Goal: Information Seeking & Learning: Learn about a topic

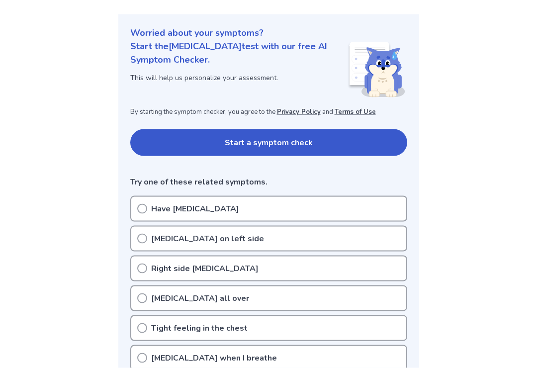
scroll to position [101, 0]
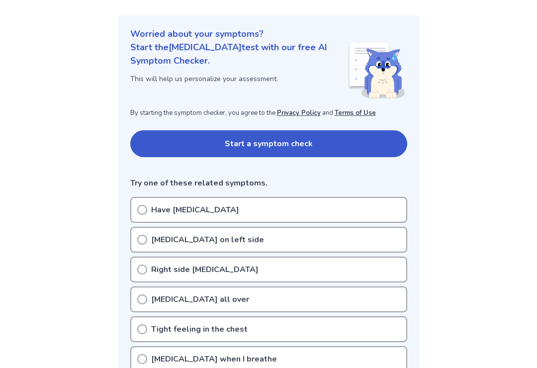
click at [260, 238] on div "[MEDICAL_DATA] on left side" at bounding box center [268, 240] width 277 height 26
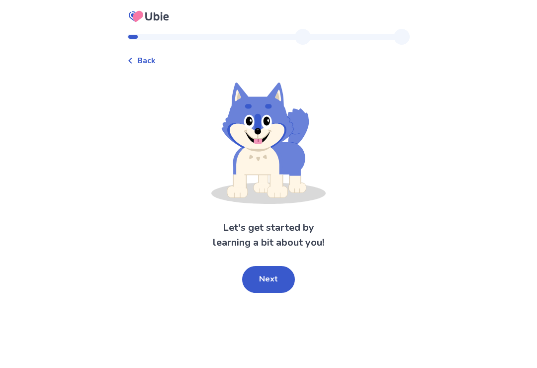
click at [281, 288] on button "Next" at bounding box center [268, 279] width 53 height 27
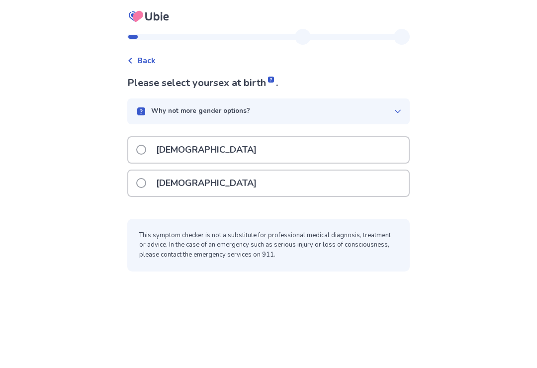
click at [269, 149] on div "[DEMOGRAPHIC_DATA]" at bounding box center [268, 149] width 281 height 25
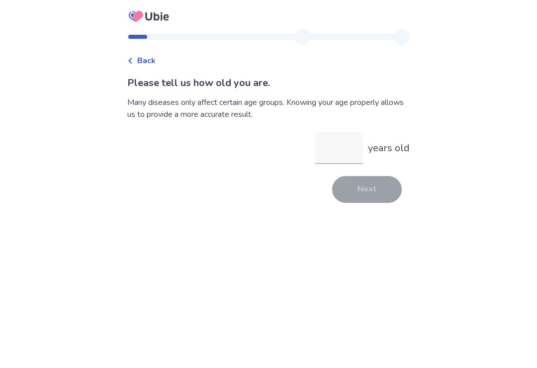
click at [346, 150] on input "years old" at bounding box center [339, 148] width 48 height 32
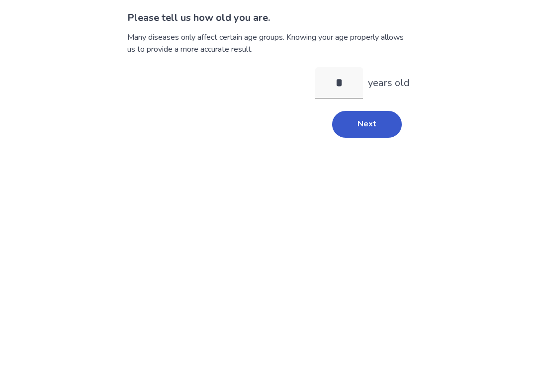
type input "**"
click at [370, 176] on button "Next" at bounding box center [367, 189] width 70 height 27
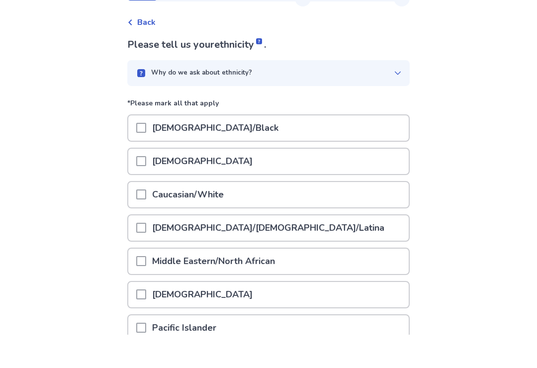
scroll to position [31, 0]
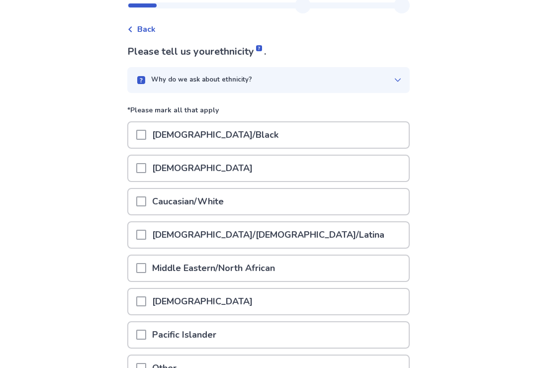
click at [277, 203] on div "Caucasian/White" at bounding box center [268, 201] width 281 height 25
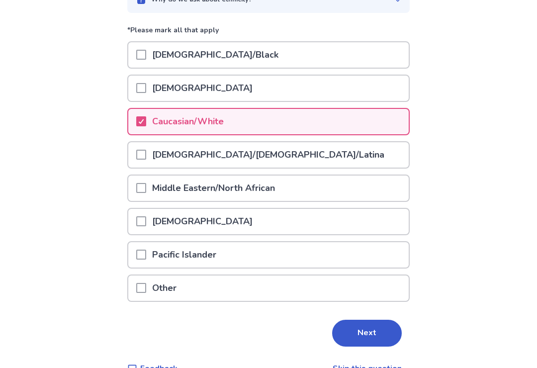
scroll to position [110, 0]
click at [381, 338] on button "Next" at bounding box center [367, 334] width 70 height 27
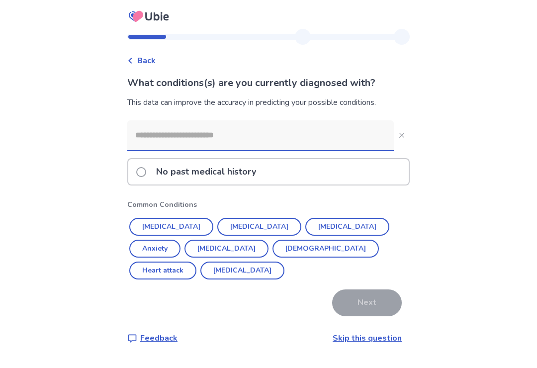
click at [262, 171] on p "No past medical history" at bounding box center [206, 171] width 112 height 25
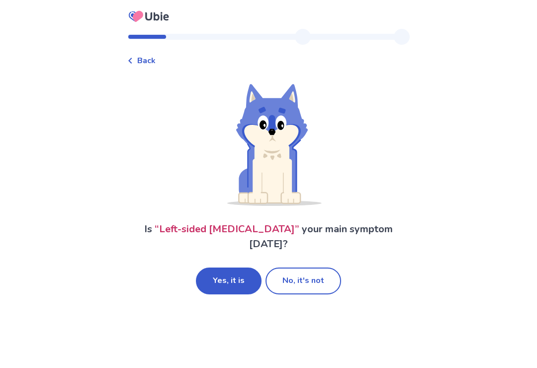
click at [245, 268] on button "Yes, it is" at bounding box center [229, 281] width 66 height 27
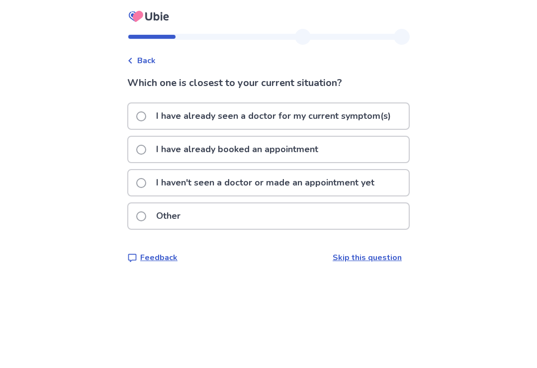
click at [319, 184] on p "I haven't seen a doctor or made an appointment yet" at bounding box center [265, 182] width 230 height 25
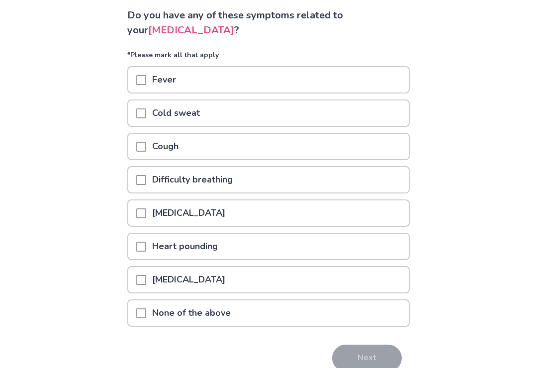
scroll to position [67, 0]
click at [280, 285] on div "[MEDICAL_DATA]" at bounding box center [268, 280] width 281 height 25
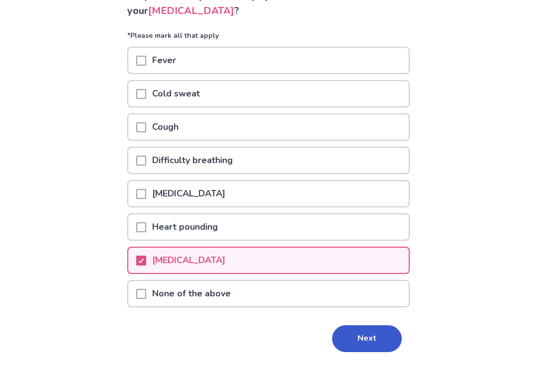
scroll to position [93, 0]
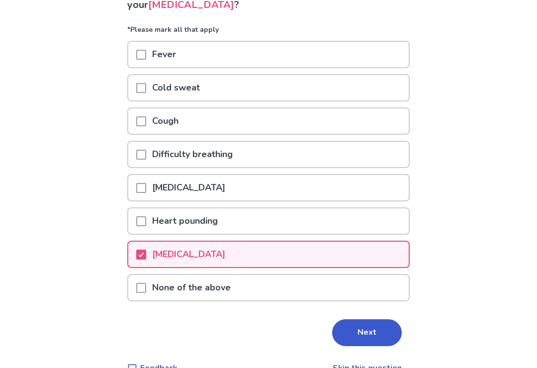
click at [355, 329] on button "Next" at bounding box center [367, 333] width 70 height 27
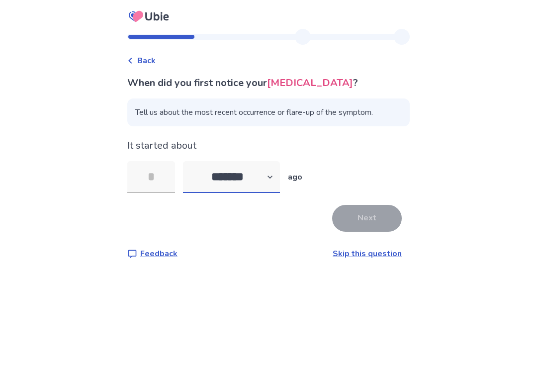
click at [280, 168] on select "******* ****** ******* ******** *******" at bounding box center [231, 177] width 97 height 32
click at [258, 188] on select "******* ****** ******* ******** *******" at bounding box center [231, 177] width 97 height 32
select select "*"
click at [172, 174] on input "tel" at bounding box center [151, 177] width 48 height 32
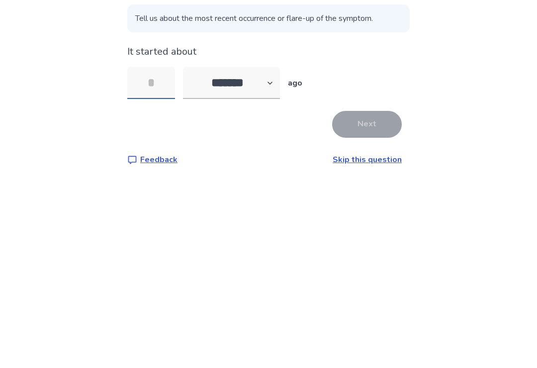
type input "*"
click at [372, 205] on button "Next" at bounding box center [367, 218] width 70 height 27
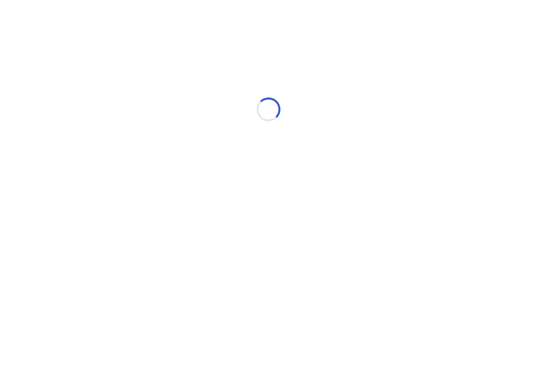
select select "*"
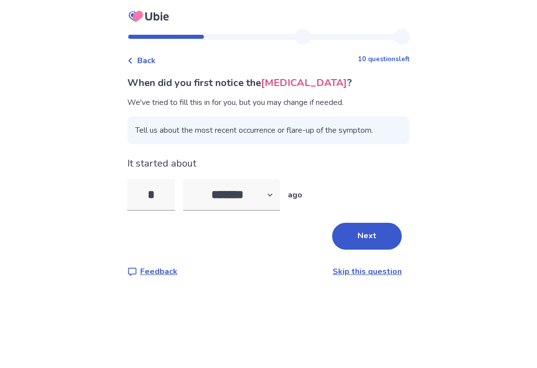
click at [361, 234] on button "Next" at bounding box center [367, 236] width 70 height 27
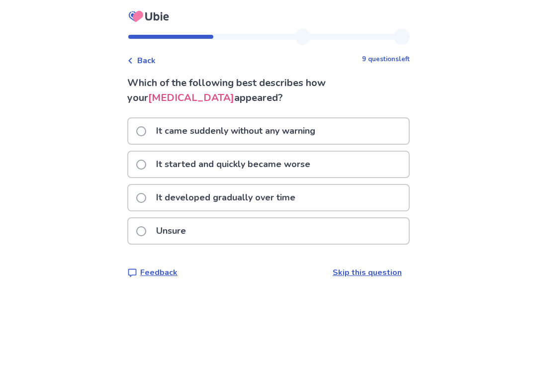
click at [268, 231] on div "Unsure" at bounding box center [268, 230] width 281 height 25
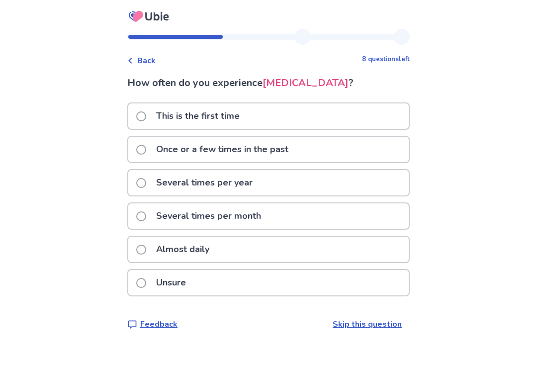
click at [245, 250] on div "Almost daily" at bounding box center [268, 249] width 281 height 25
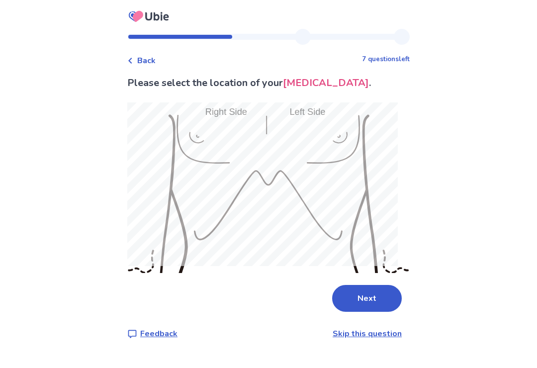
click at [369, 288] on button "Next" at bounding box center [367, 298] width 70 height 27
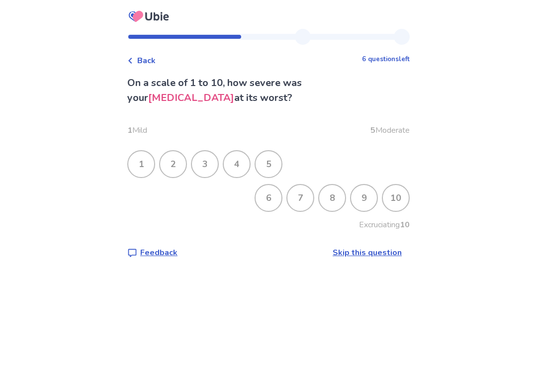
click at [218, 165] on div "3" at bounding box center [205, 164] width 26 height 26
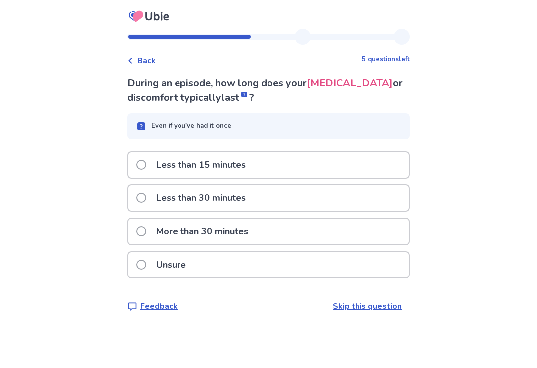
click at [275, 168] on div "Less than 15 minutes" at bounding box center [268, 164] width 281 height 25
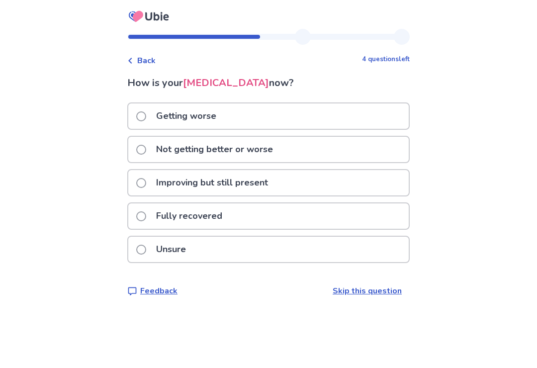
click at [297, 152] on div "Not getting better or worse" at bounding box center [268, 149] width 281 height 25
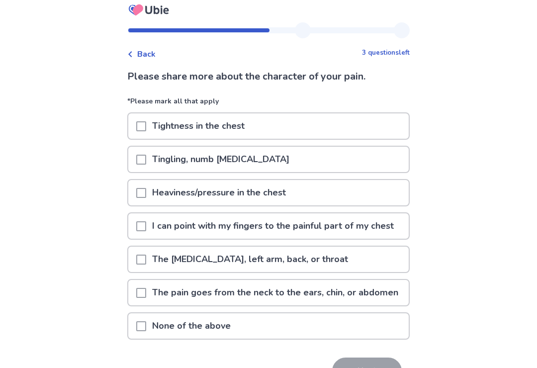
click at [337, 131] on div "Tightness in the chest" at bounding box center [268, 126] width 281 height 25
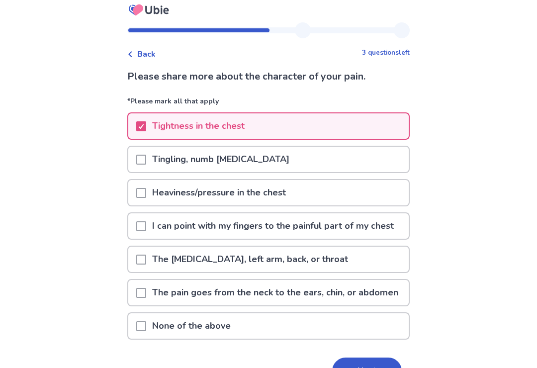
scroll to position [37, 0]
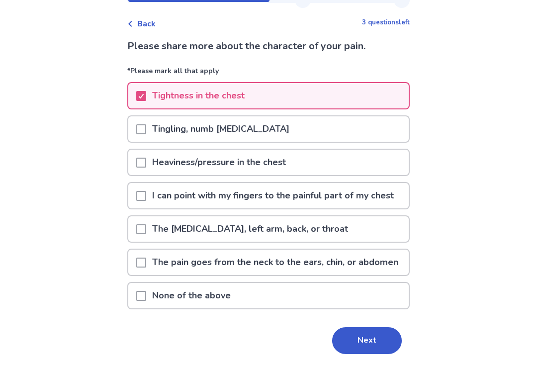
click at [306, 174] on div "Heaviness/pressure in the chest" at bounding box center [268, 162] width 281 height 25
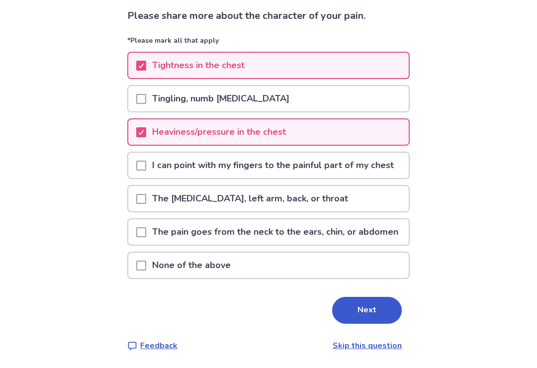
scroll to position [79, 0]
click at [369, 161] on p "I can point with my fingers to the painful part of my chest" at bounding box center [273, 165] width 254 height 25
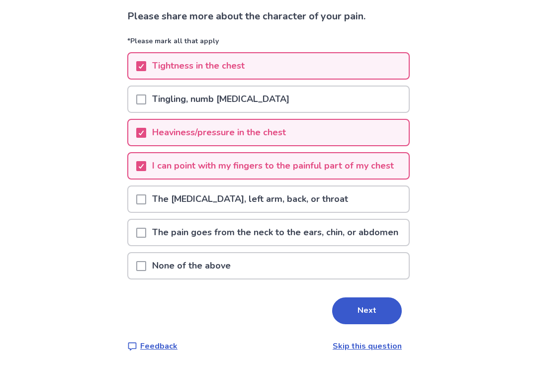
scroll to position [92, 0]
click at [363, 324] on button "Next" at bounding box center [367, 310] width 70 height 27
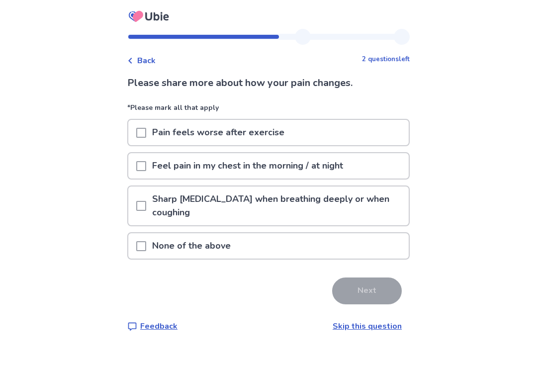
click at [349, 165] on p "Feel pain in my chest in the morning / at night" at bounding box center [247, 165] width 203 height 25
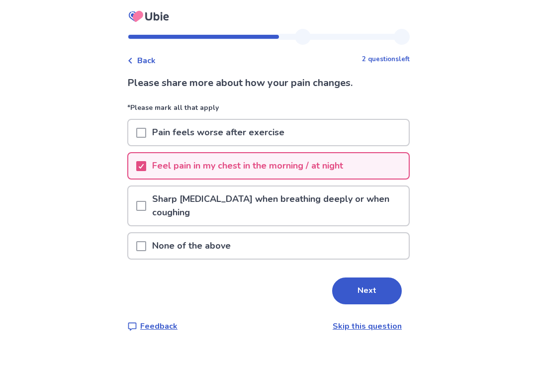
click at [349, 209] on p "Sharp [MEDICAL_DATA] when breathing deeply or when coughing" at bounding box center [277, 206] width 263 height 39
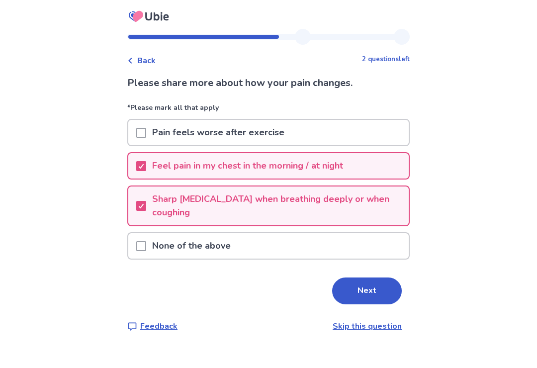
click at [337, 200] on p "Sharp [MEDICAL_DATA] when breathing deeply or when coughing" at bounding box center [277, 206] width 263 height 39
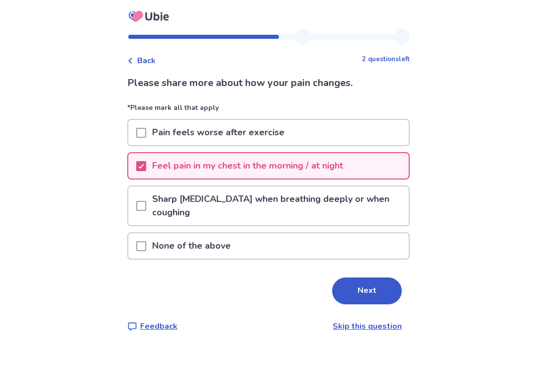
click at [366, 301] on button "Next" at bounding box center [367, 291] width 70 height 27
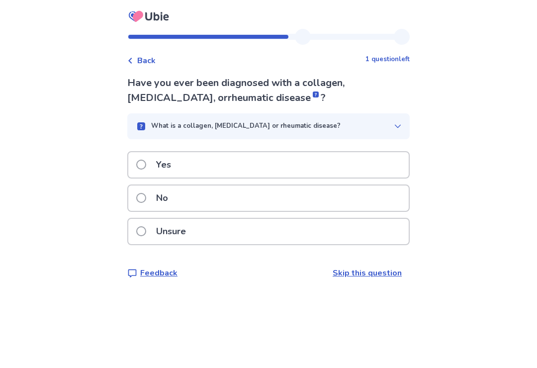
click at [273, 201] on div "No" at bounding box center [268, 198] width 281 height 25
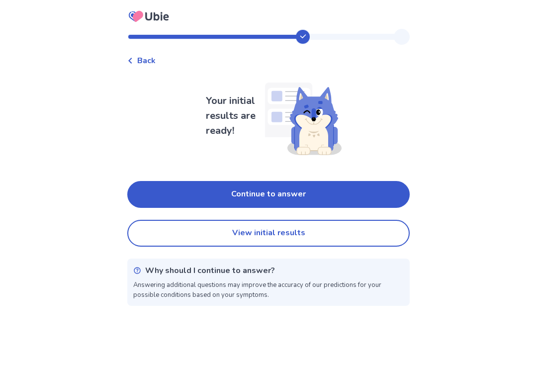
click at [312, 194] on button "Continue to answer" at bounding box center [268, 194] width 283 height 27
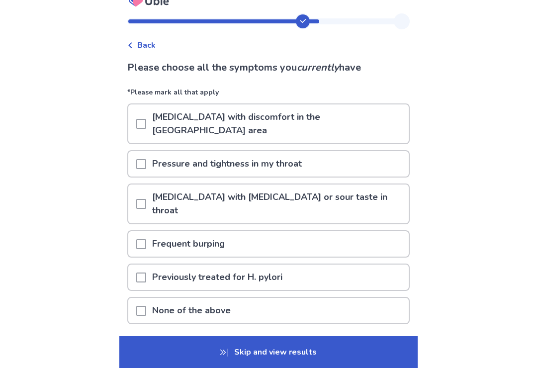
scroll to position [19, 0]
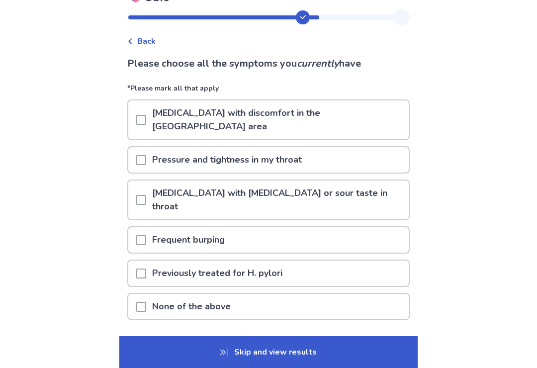
click at [293, 227] on div "Frequent burping" at bounding box center [268, 239] width 281 height 25
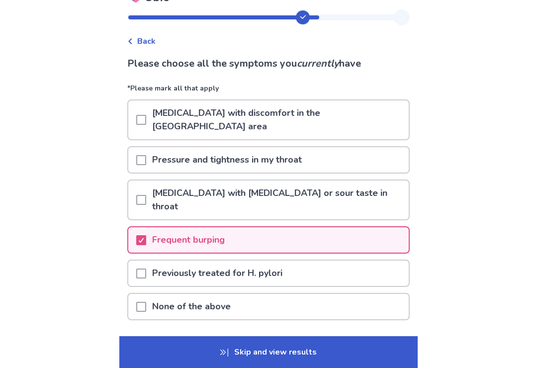
click at [305, 181] on p "[MEDICAL_DATA] with [MEDICAL_DATA] or sour taste in throat" at bounding box center [277, 200] width 263 height 39
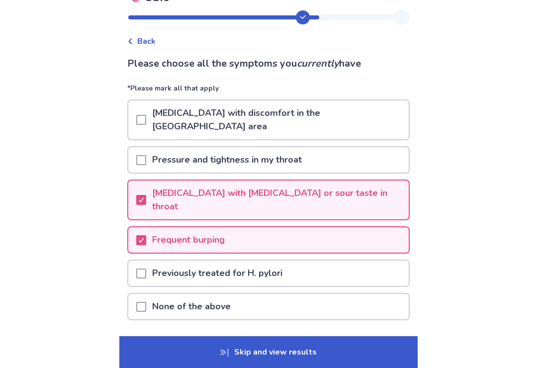
click at [321, 150] on div "Pressure and tightness in my throat" at bounding box center [268, 159] width 281 height 25
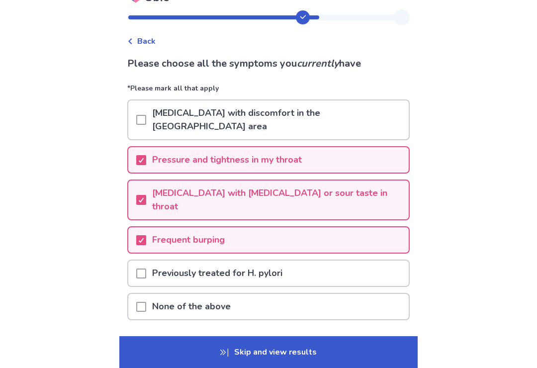
click at [332, 147] on div "Pressure and tightness in my throat" at bounding box center [268, 159] width 281 height 25
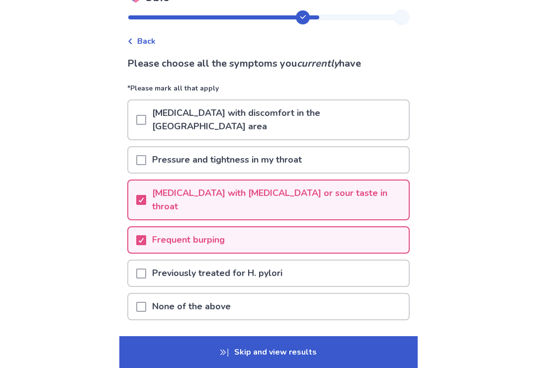
click at [335, 147] on div "Pressure and tightness in my throat" at bounding box center [268, 159] width 281 height 25
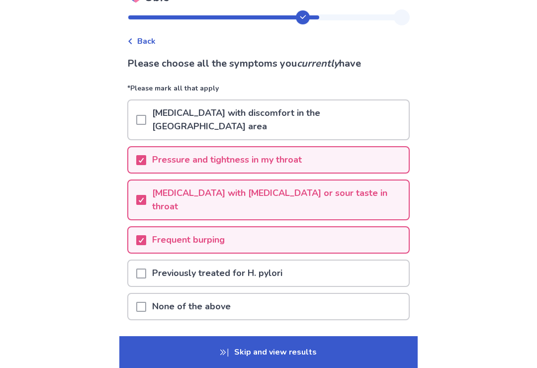
click at [367, 338] on button "Next" at bounding box center [367, 351] width 70 height 27
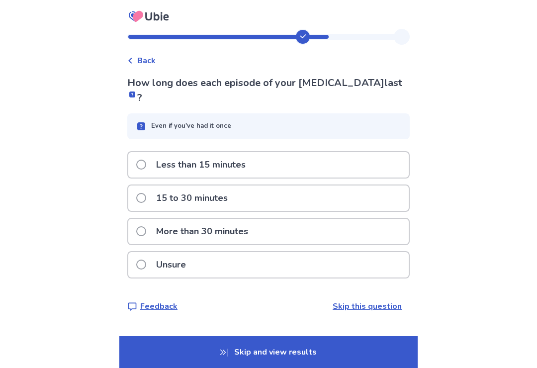
click at [294, 191] on div "15 to 30 minutes" at bounding box center [268, 198] width 281 height 25
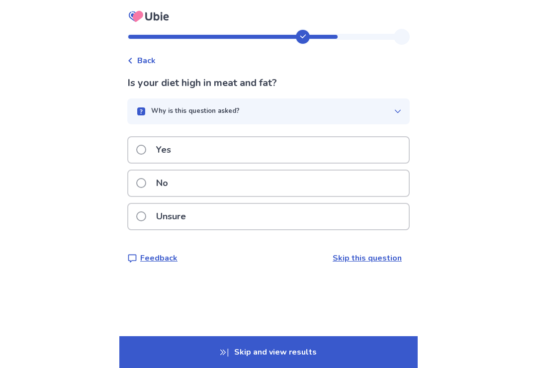
click at [260, 148] on div "Yes" at bounding box center [268, 149] width 281 height 25
click at [268, 148] on div "Yes" at bounding box center [268, 149] width 281 height 25
click at [261, 150] on div "Yes" at bounding box center [268, 149] width 281 height 25
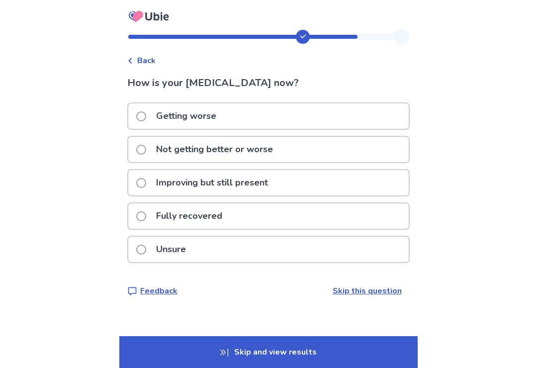
click at [290, 158] on div "Not getting better or worse" at bounding box center [268, 149] width 281 height 25
click at [309, 150] on div "Not getting better or worse" at bounding box center [268, 149] width 281 height 25
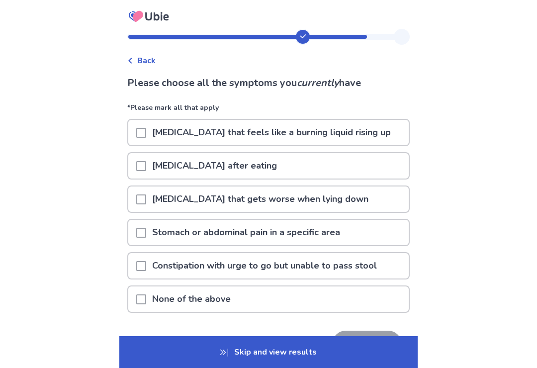
click at [306, 240] on p "Stomach or abdominal pain in a specific area" at bounding box center [246, 232] width 200 height 25
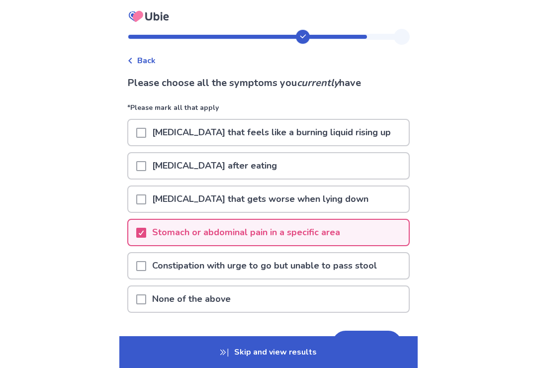
click at [347, 137] on p "[MEDICAL_DATA] that feels like a burning liquid rising up" at bounding box center [271, 132] width 251 height 25
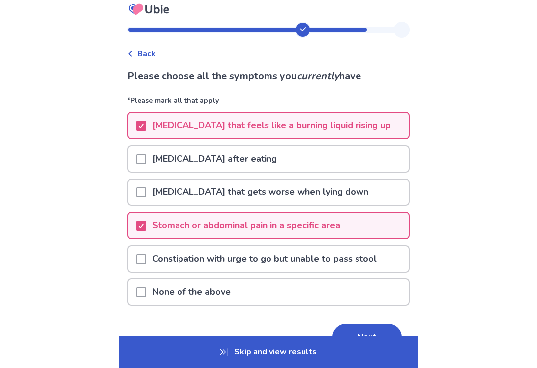
click at [314, 253] on p "Constipation with urge to go but unable to pass stool" at bounding box center [264, 259] width 237 height 25
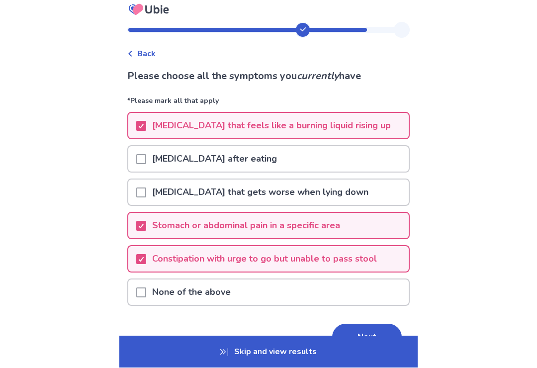
scroll to position [7, 0]
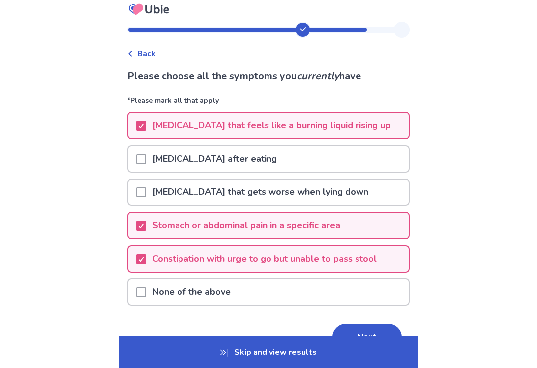
click at [355, 328] on button "Next" at bounding box center [367, 337] width 70 height 27
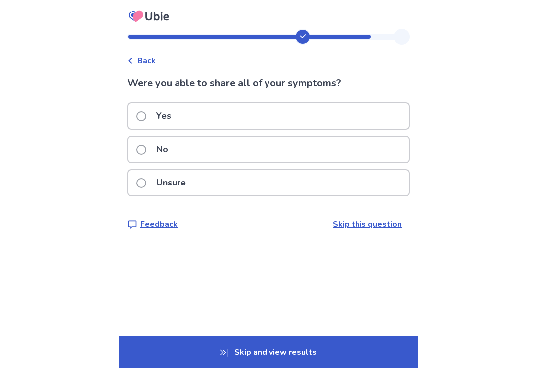
click at [298, 114] on div "Yes" at bounding box center [268, 115] width 281 height 25
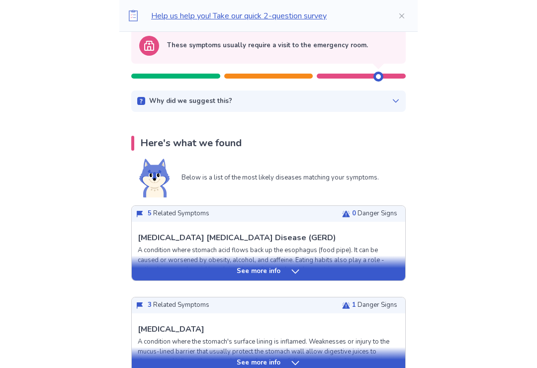
scroll to position [110, 0]
click at [278, 272] on p "See more info" at bounding box center [259, 272] width 44 height 10
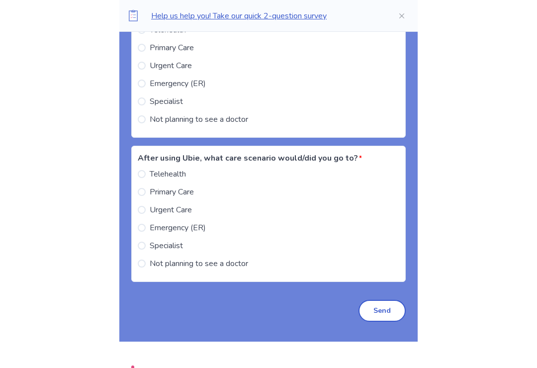
scroll to position [1917, 0]
